Goal: Task Accomplishment & Management: Manage account settings

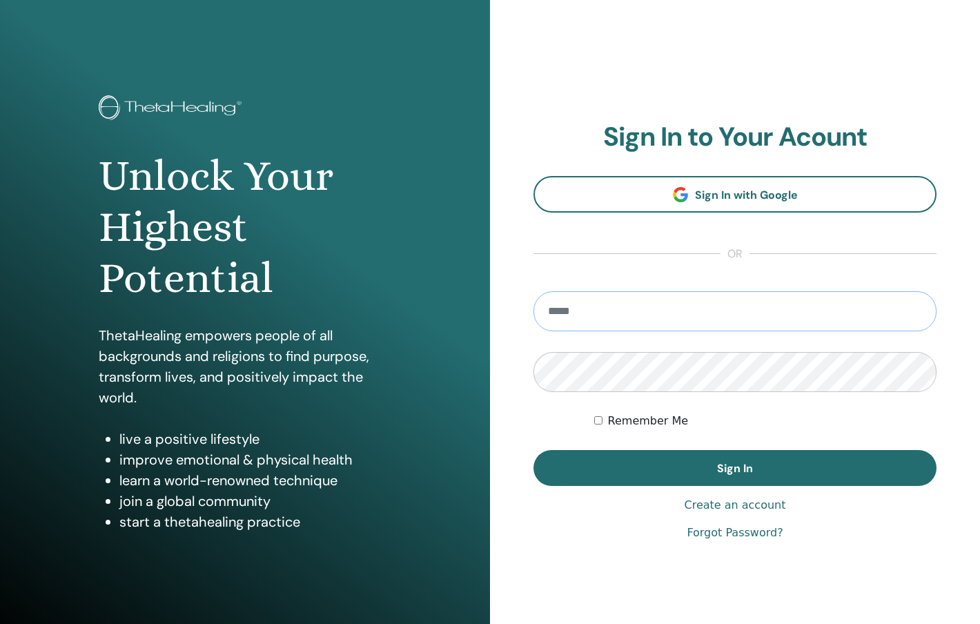
type input "**********"
click at [735, 468] on button "Sign In" at bounding box center [735, 468] width 403 height 36
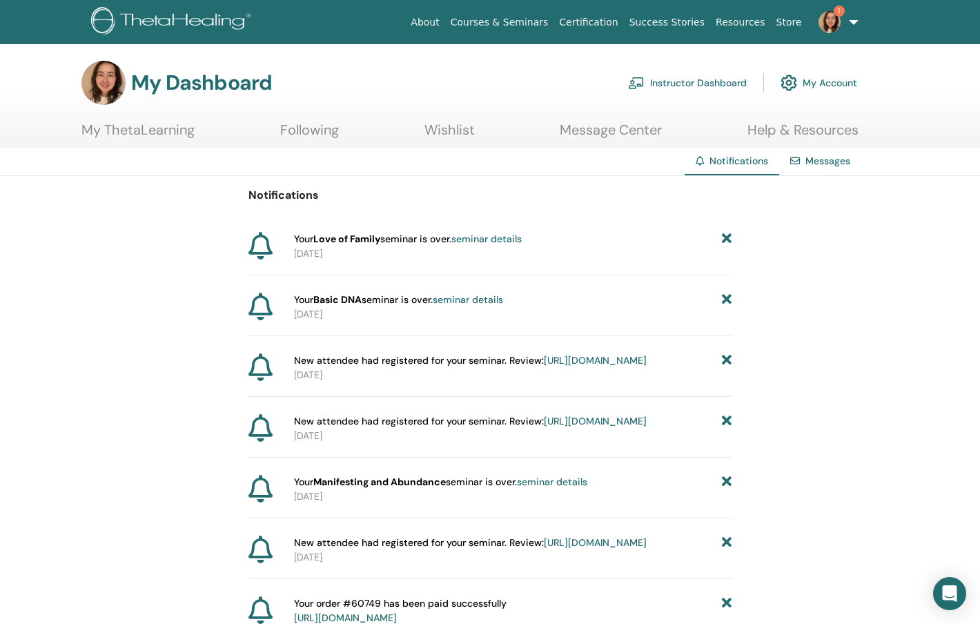
click at [673, 84] on link "Instructor Dashboard" at bounding box center [687, 83] width 119 height 30
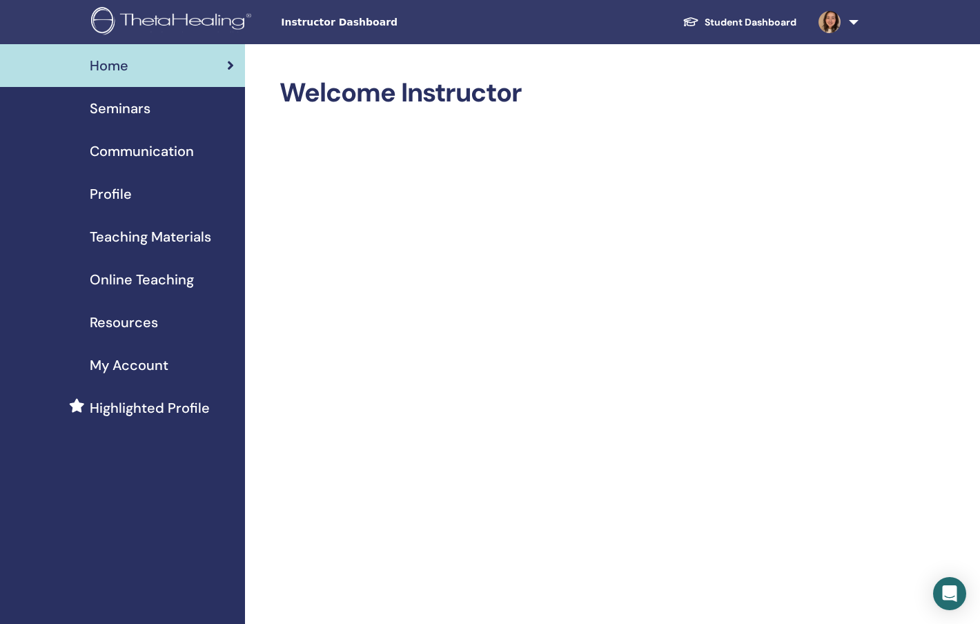
click at [152, 115] on div "Seminars" at bounding box center [122, 108] width 223 height 21
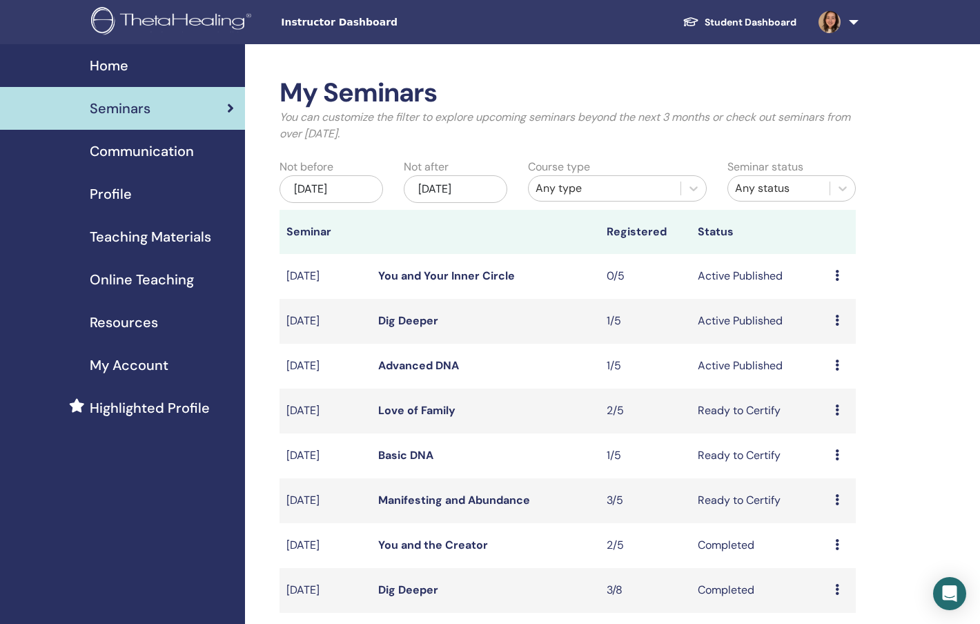
click at [419, 367] on link "Advanced DNA" at bounding box center [418, 365] width 81 height 14
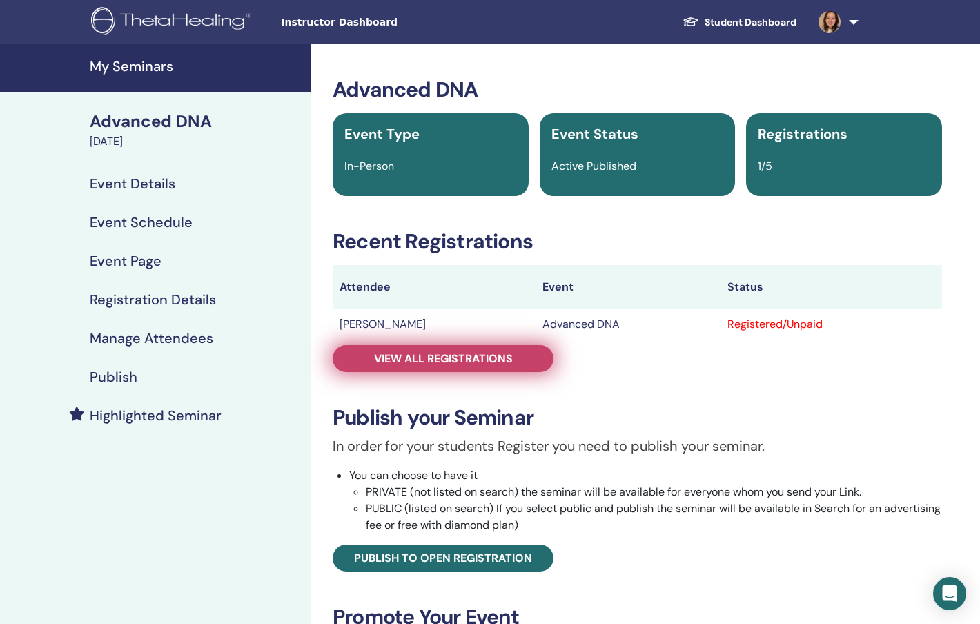
click at [474, 364] on span "View all registrations" at bounding box center [443, 358] width 139 height 14
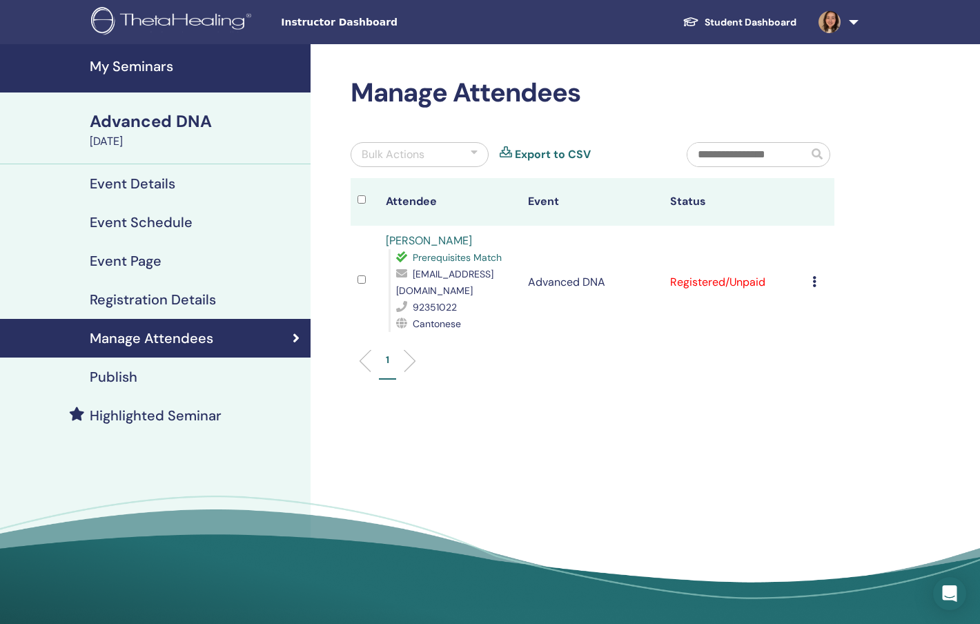
click at [811, 284] on td "Cancel Registration Do not auto-certify Mark as Paid Mark as Unpaid Mark as Abs…" at bounding box center [820, 282] width 28 height 113
click at [813, 284] on icon at bounding box center [815, 281] width 4 height 11
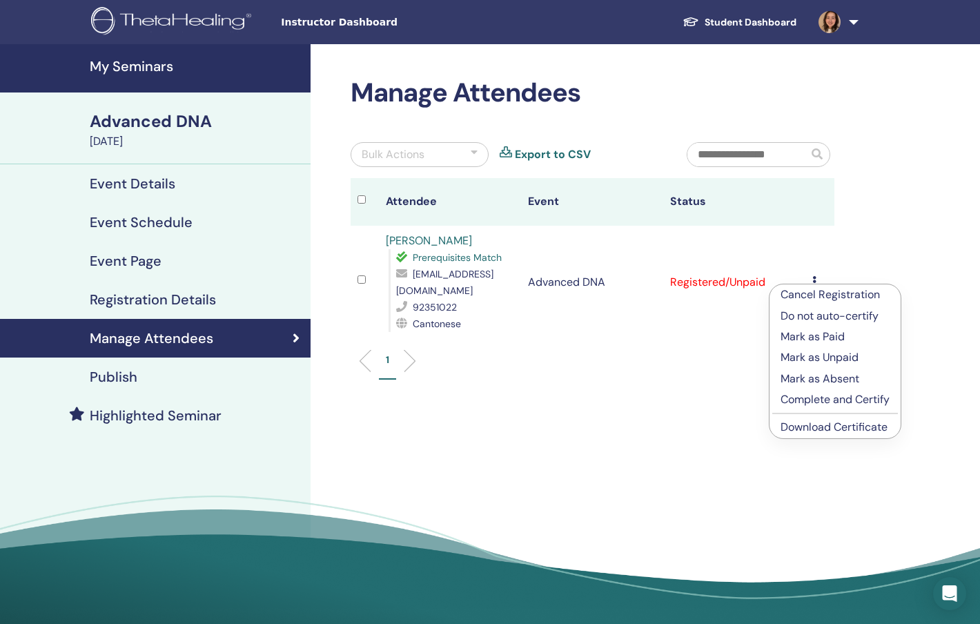
click at [800, 403] on p "Complete and Certify" at bounding box center [835, 399] width 109 height 17
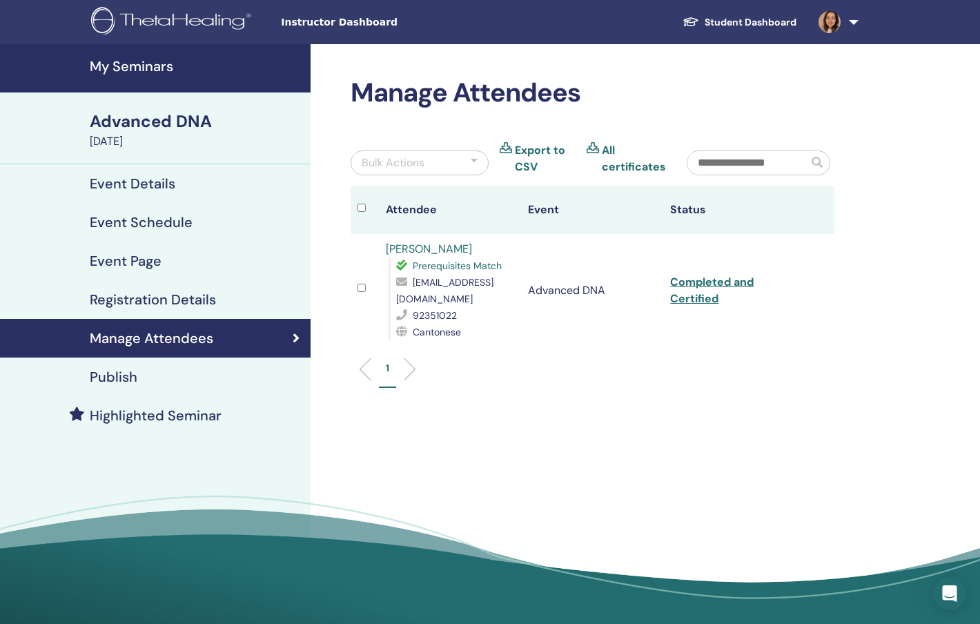
click at [702, 295] on link "Completed and Certified" at bounding box center [712, 290] width 84 height 31
